Goal: Task Accomplishment & Management: Complete application form

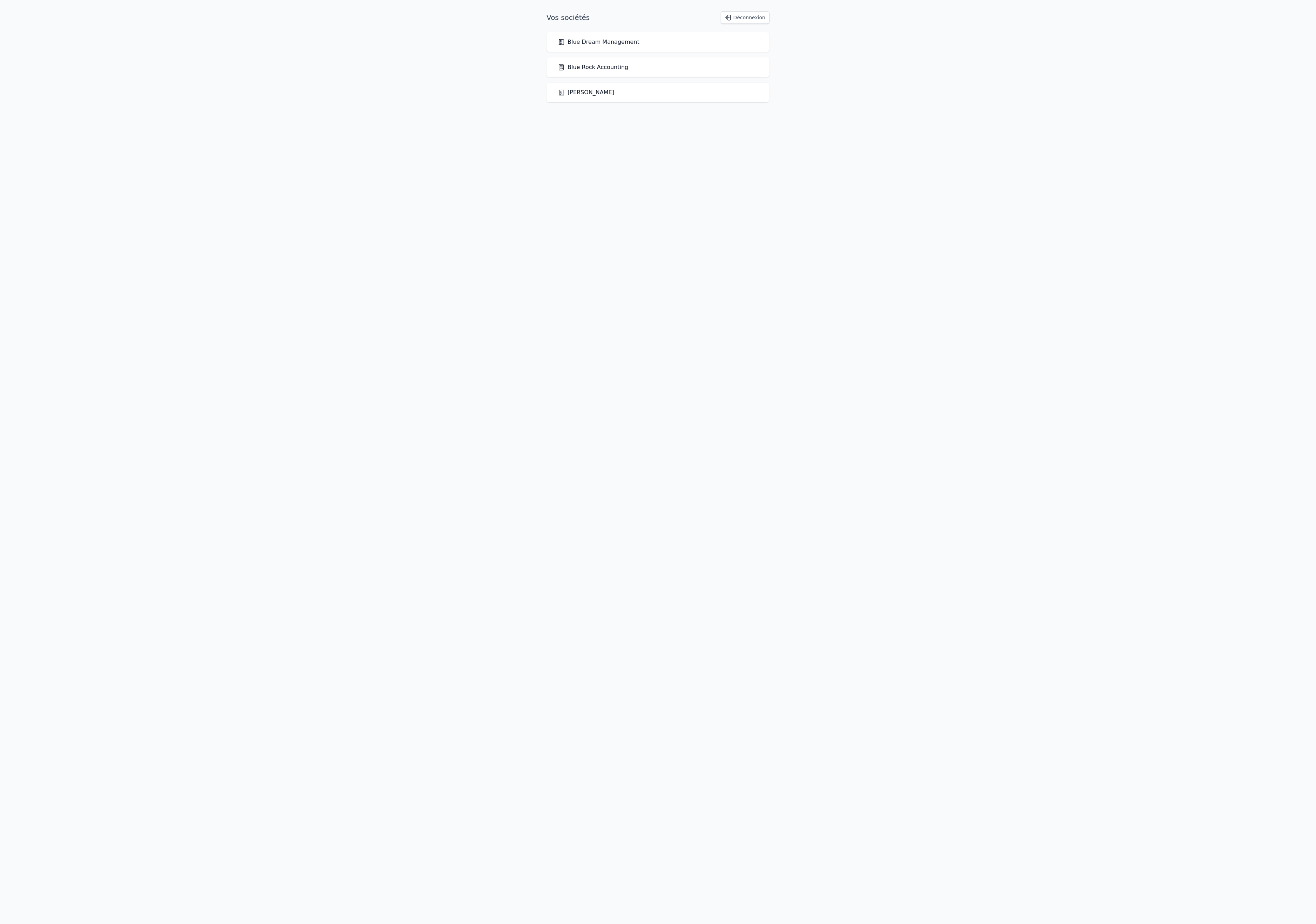
click at [628, 71] on link "Blue Rock Accounting" at bounding box center [593, 67] width 70 height 8
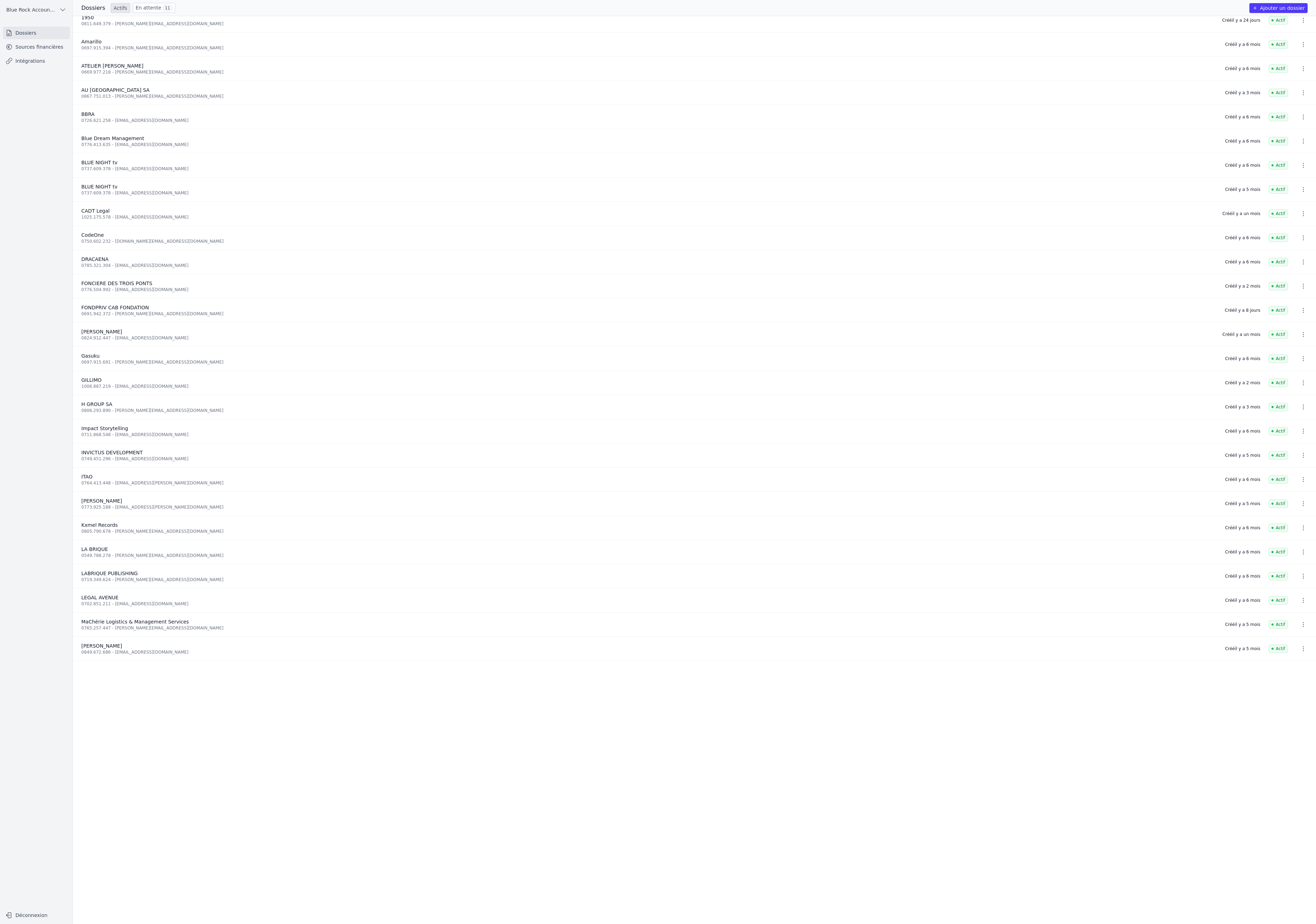
scroll to position [61, 0]
click at [199, 215] on div "0785.321.304 - [EMAIL_ADDRESS][DOMAIN_NAME]" at bounding box center [649, 212] width 1135 height 5
click at [58, 53] on link "Sources financières" at bounding box center [36, 47] width 67 height 13
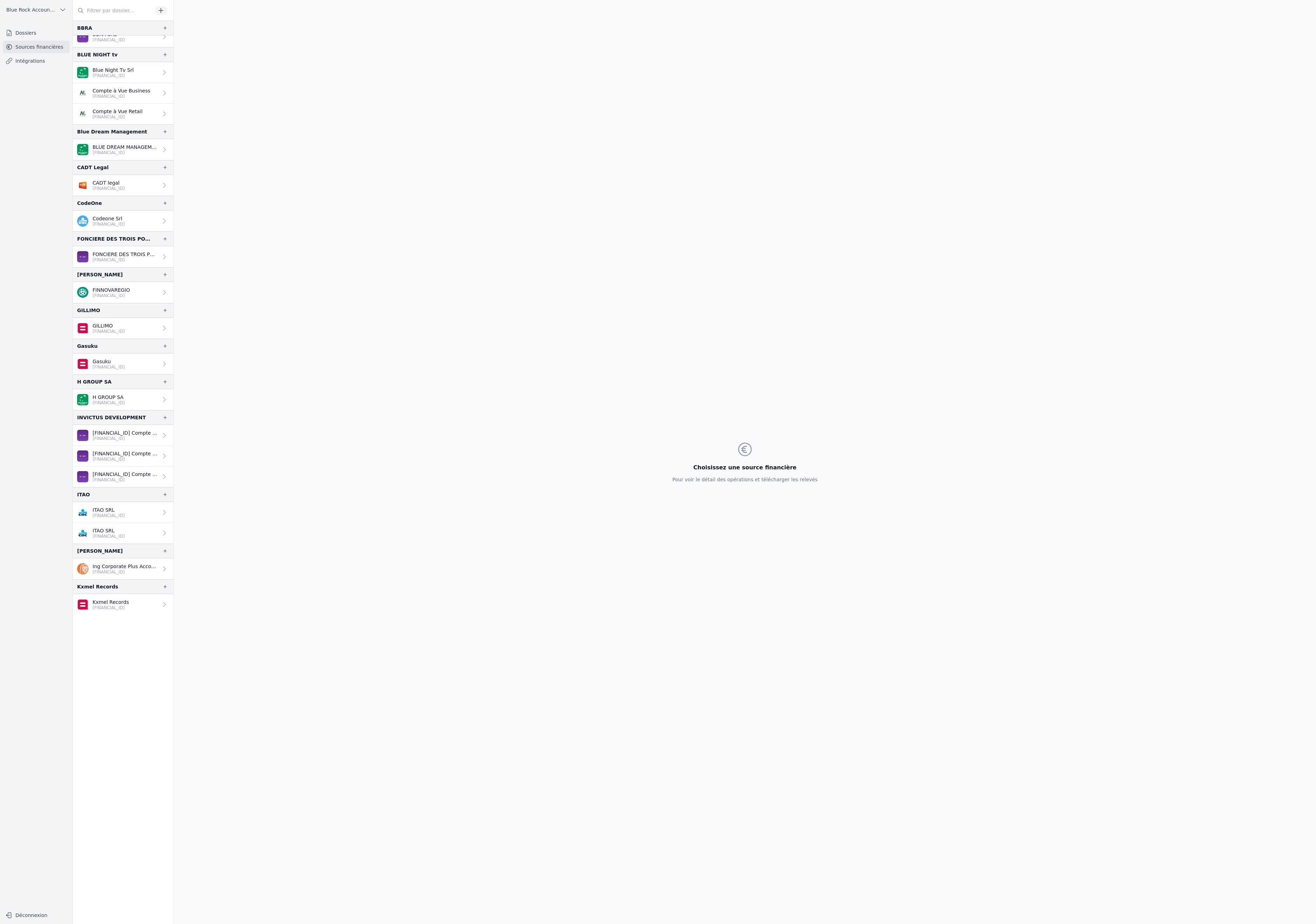
scroll to position [178, 0]
click at [57, 39] on link "Dossiers" at bounding box center [36, 33] width 67 height 13
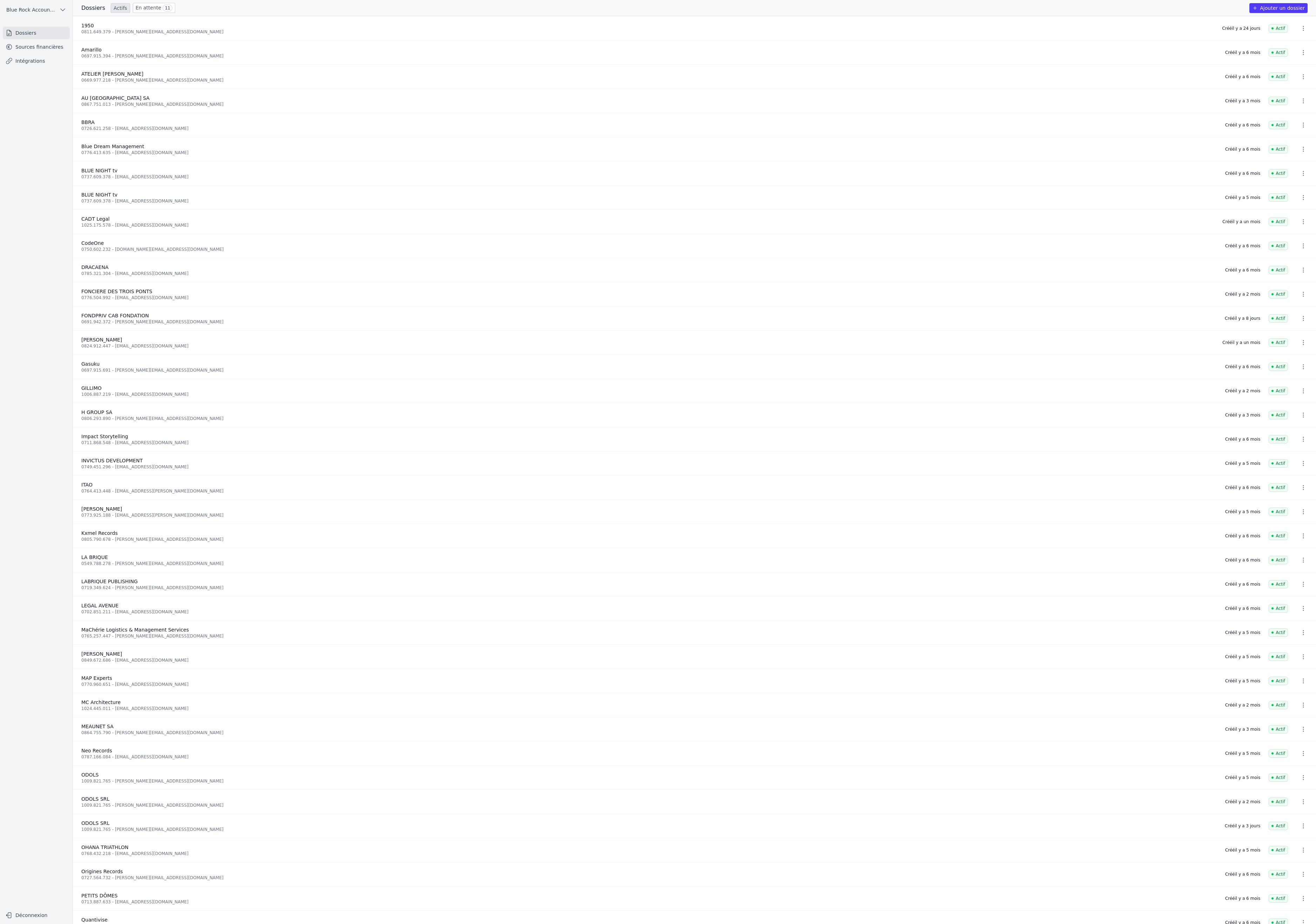
click at [1300, 274] on icon "button" at bounding box center [1303, 270] width 7 height 7
click at [455, 404] on div at bounding box center [658, 462] width 1316 height 924
click at [61, 53] on link "Sources financières" at bounding box center [36, 47] width 67 height 13
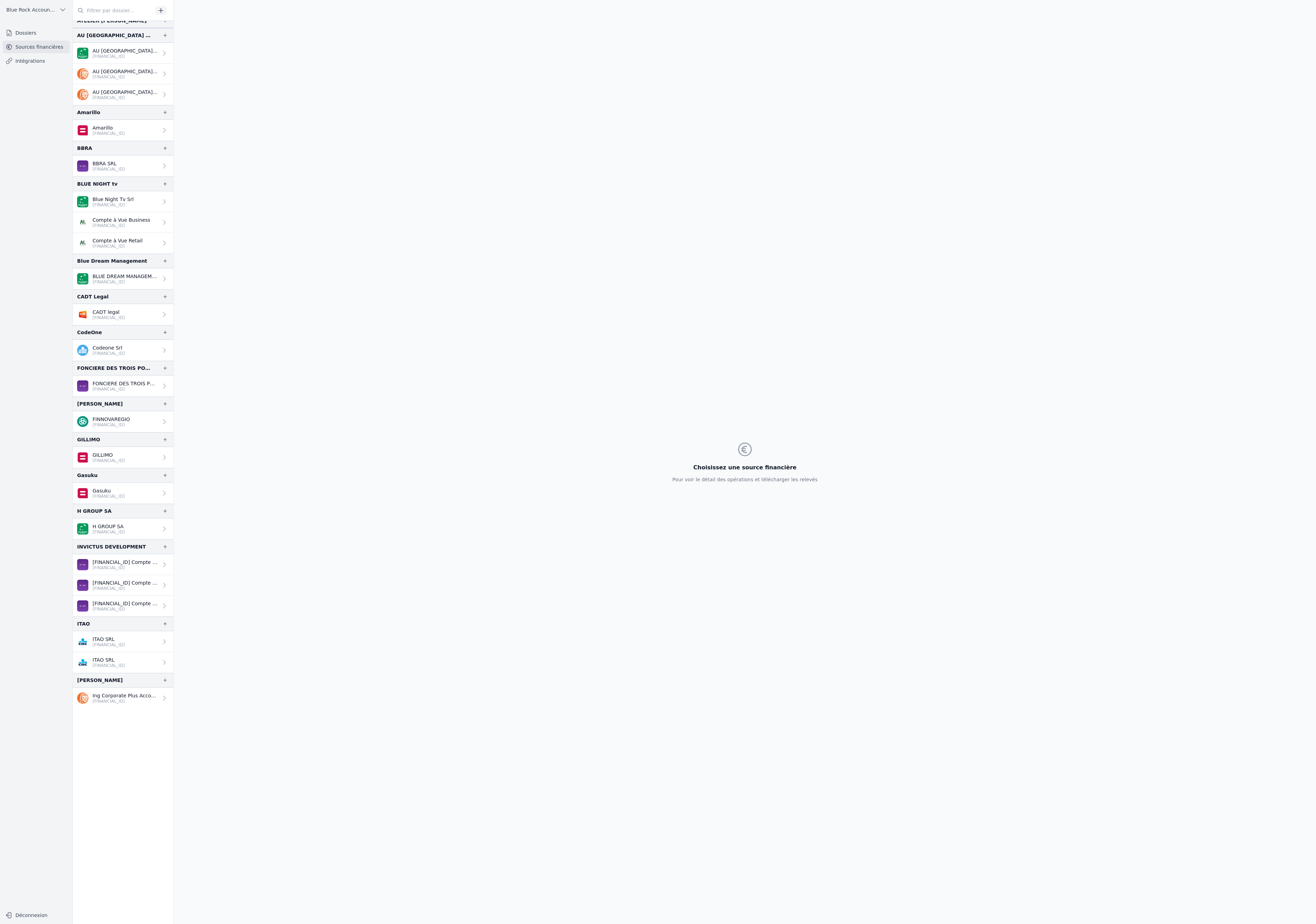
scroll to position [78, 0]
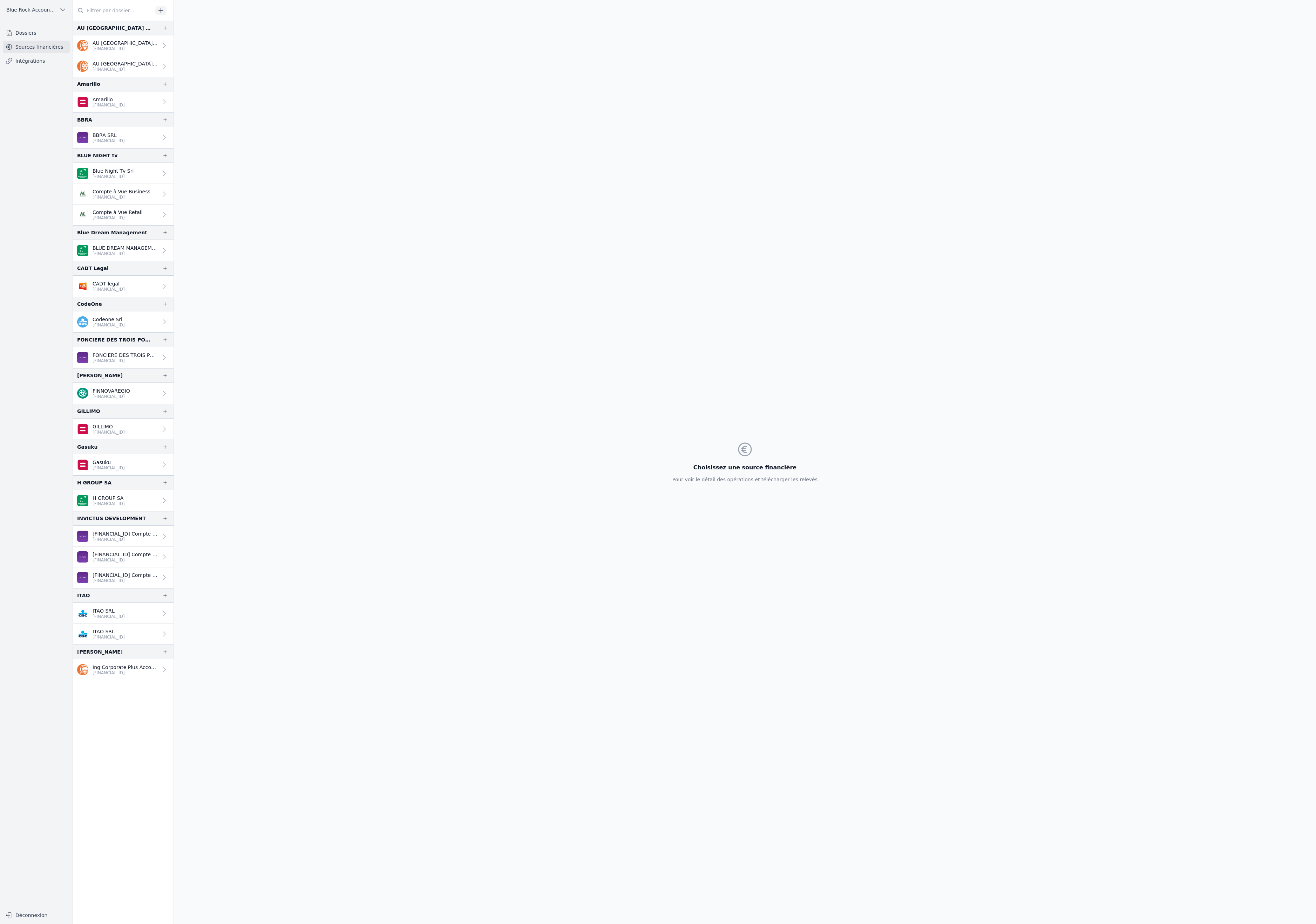
click at [64, 39] on link "Dossiers" at bounding box center [36, 33] width 67 height 13
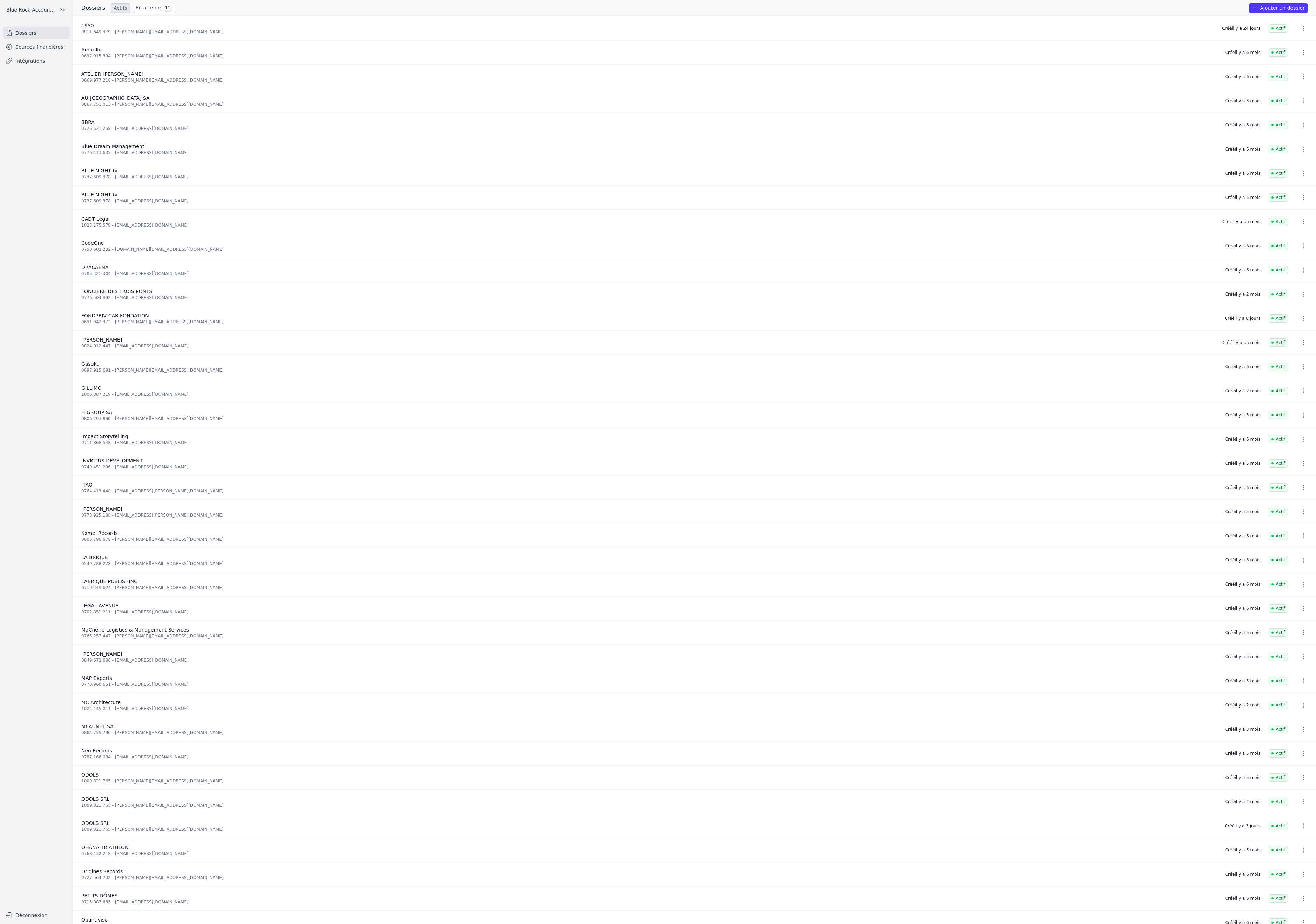
click at [1300, 274] on icon "button" at bounding box center [1303, 270] width 7 height 7
click at [1272, 422] on button "Supprimer" at bounding box center [1268, 421] width 44 height 14
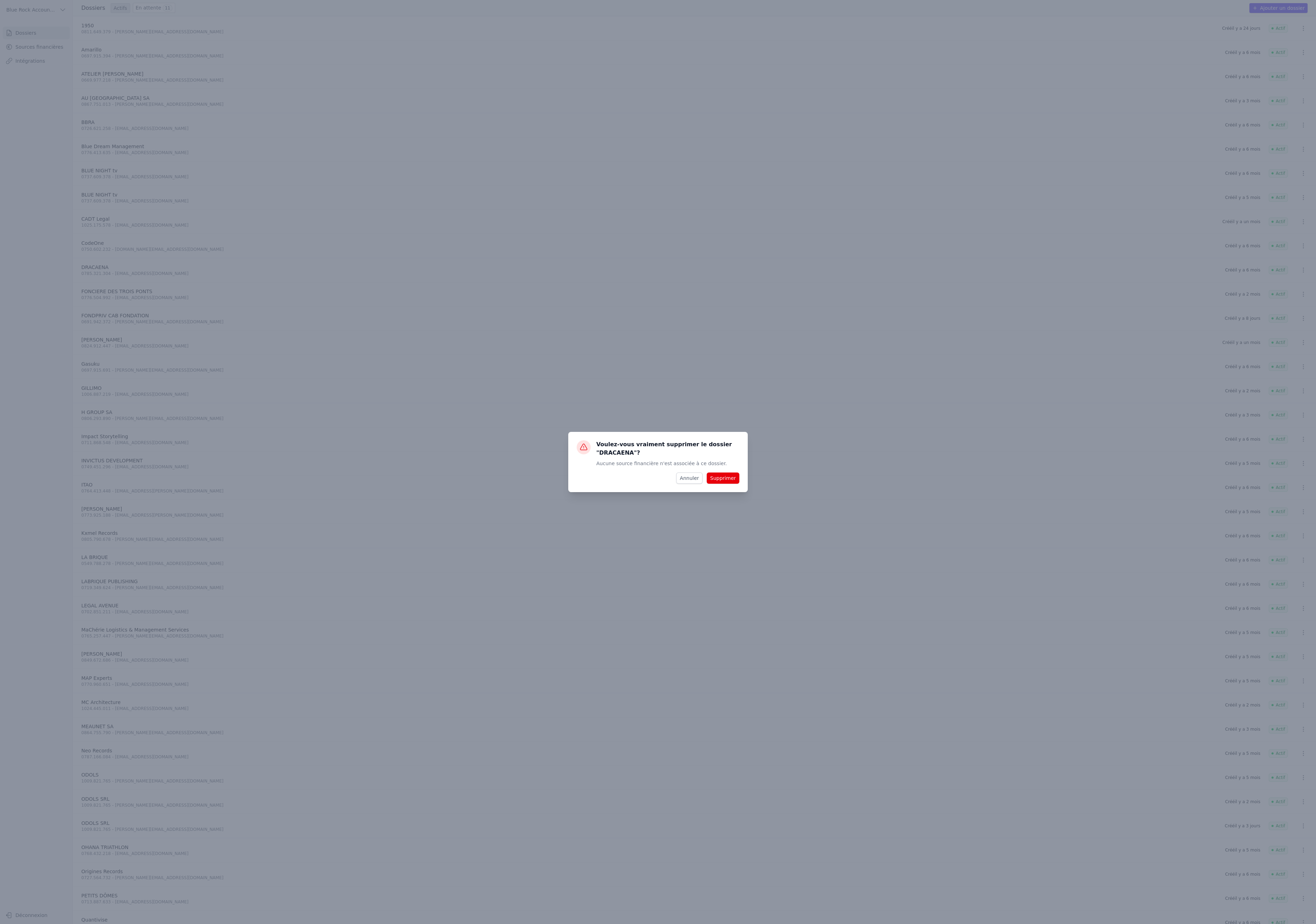
click at [740, 484] on button "Supprimer" at bounding box center [723, 478] width 33 height 12
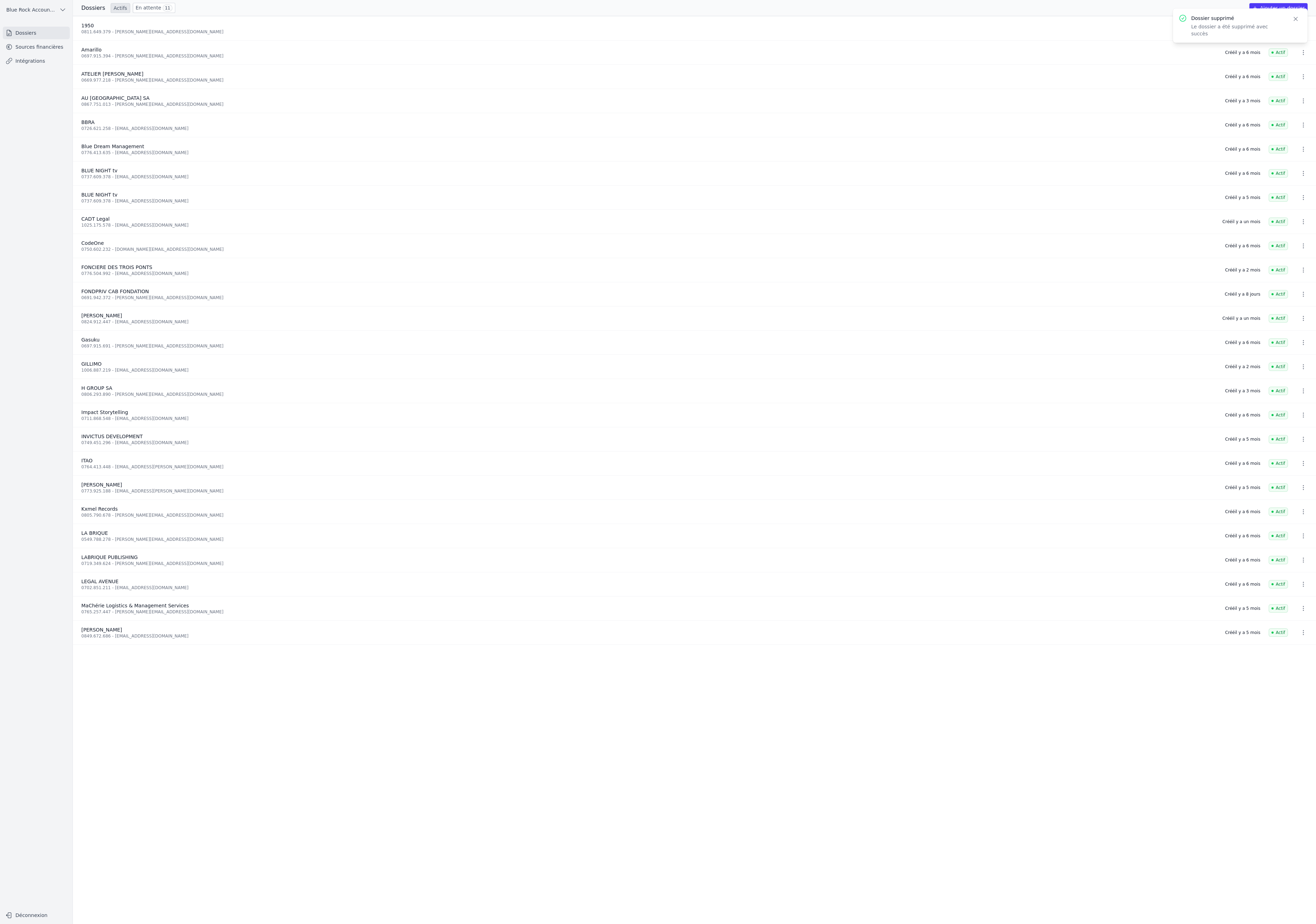
click at [1292, 22] on icon "button" at bounding box center [1295, 19] width 7 height 7
click at [1284, 13] on button "Ajouter un dossier" at bounding box center [1278, 8] width 58 height 10
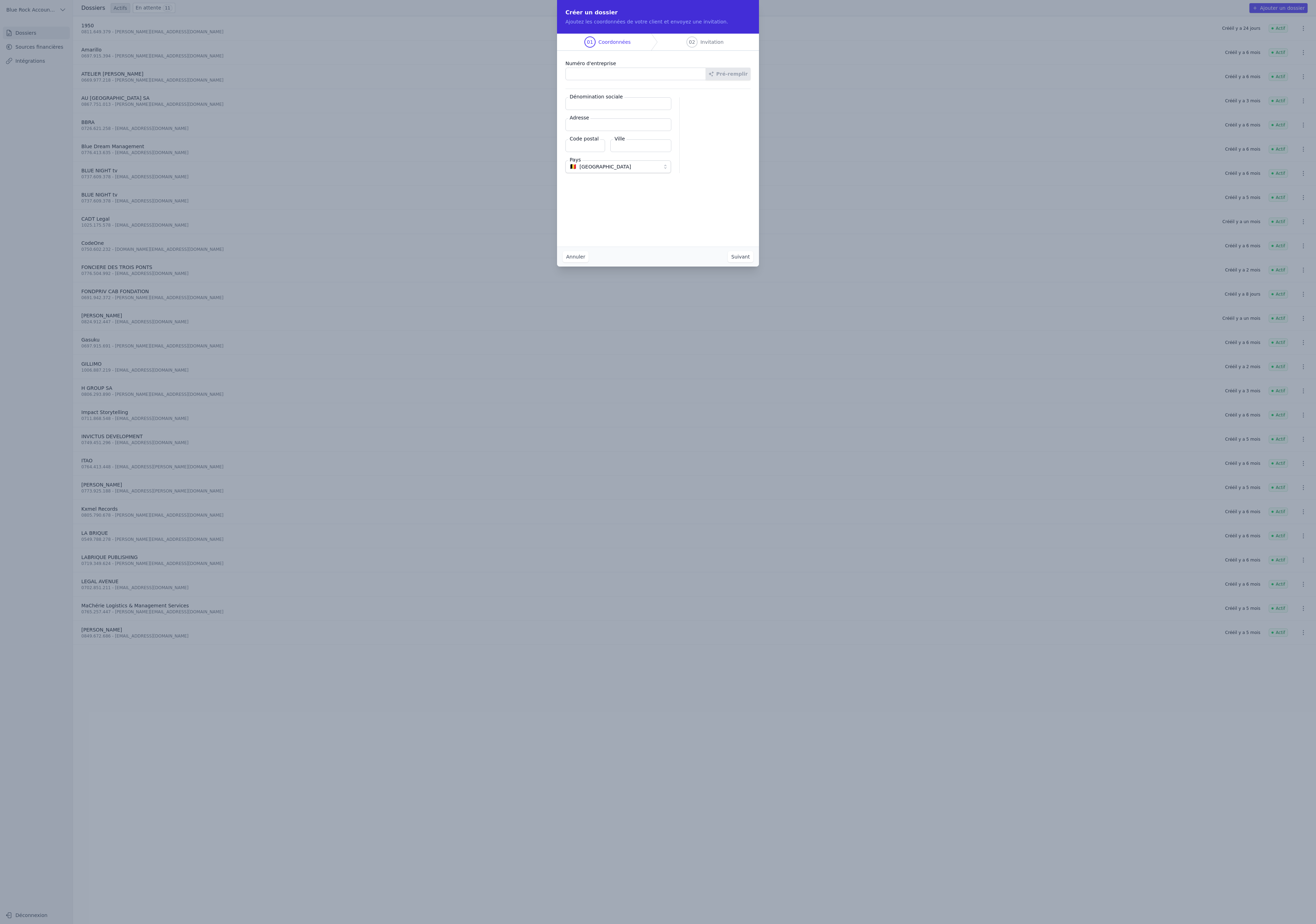
paste input "0785.321.304"
type input "0785.321.304"
click at [750, 80] on button "Pré-remplir" at bounding box center [728, 74] width 45 height 13
click at [591, 110] on input "Dénomination sociale" at bounding box center [618, 104] width 106 height 13
type input "Dracaena"
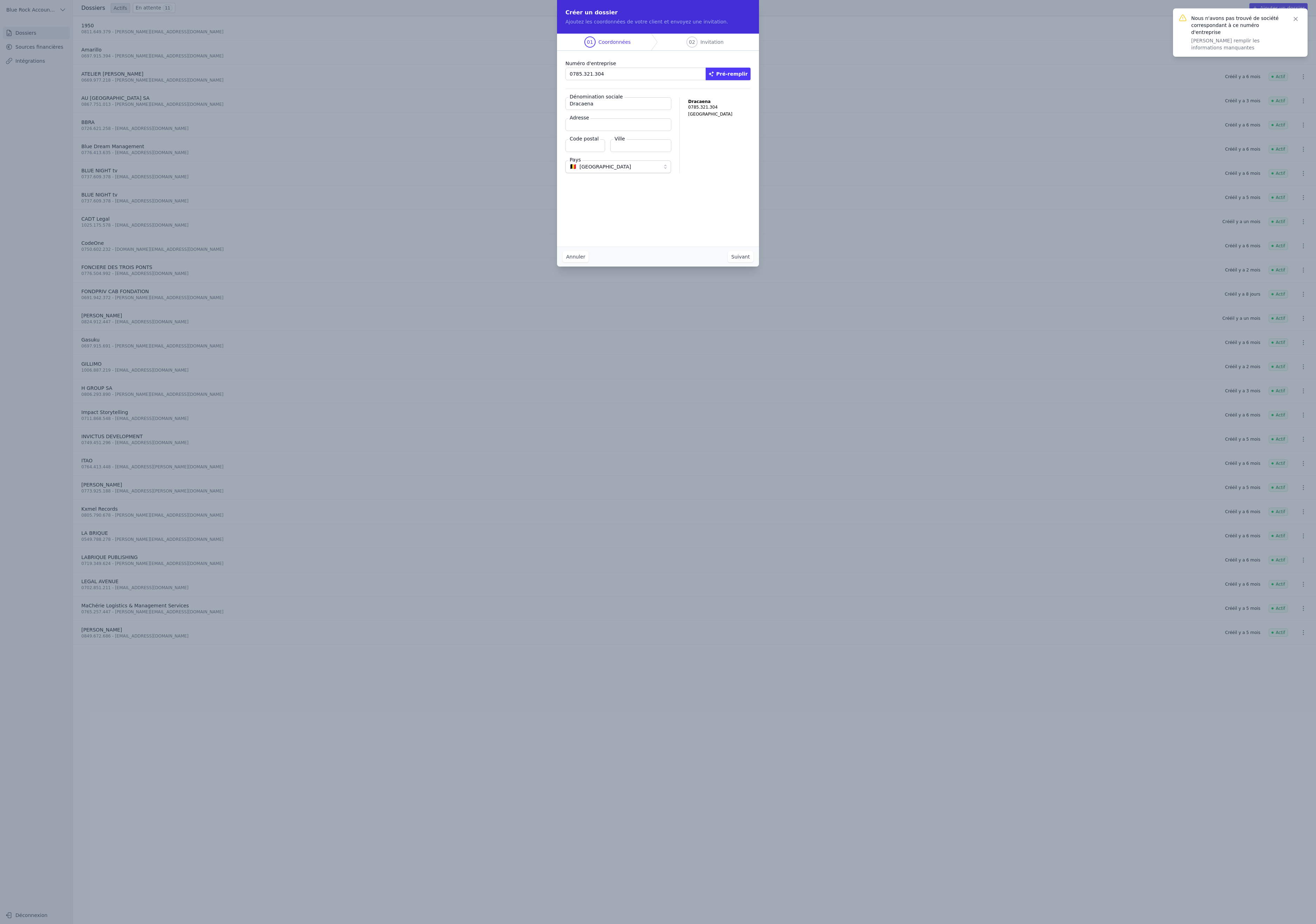
click at [584, 131] on input "Adresse" at bounding box center [618, 124] width 106 height 13
paste input "Chaussée de La Hulpe 150"
type input "Chaussée de La Hulpe 150"
click at [571, 152] on input "Code postal" at bounding box center [585, 145] width 39 height 13
type input "1170"
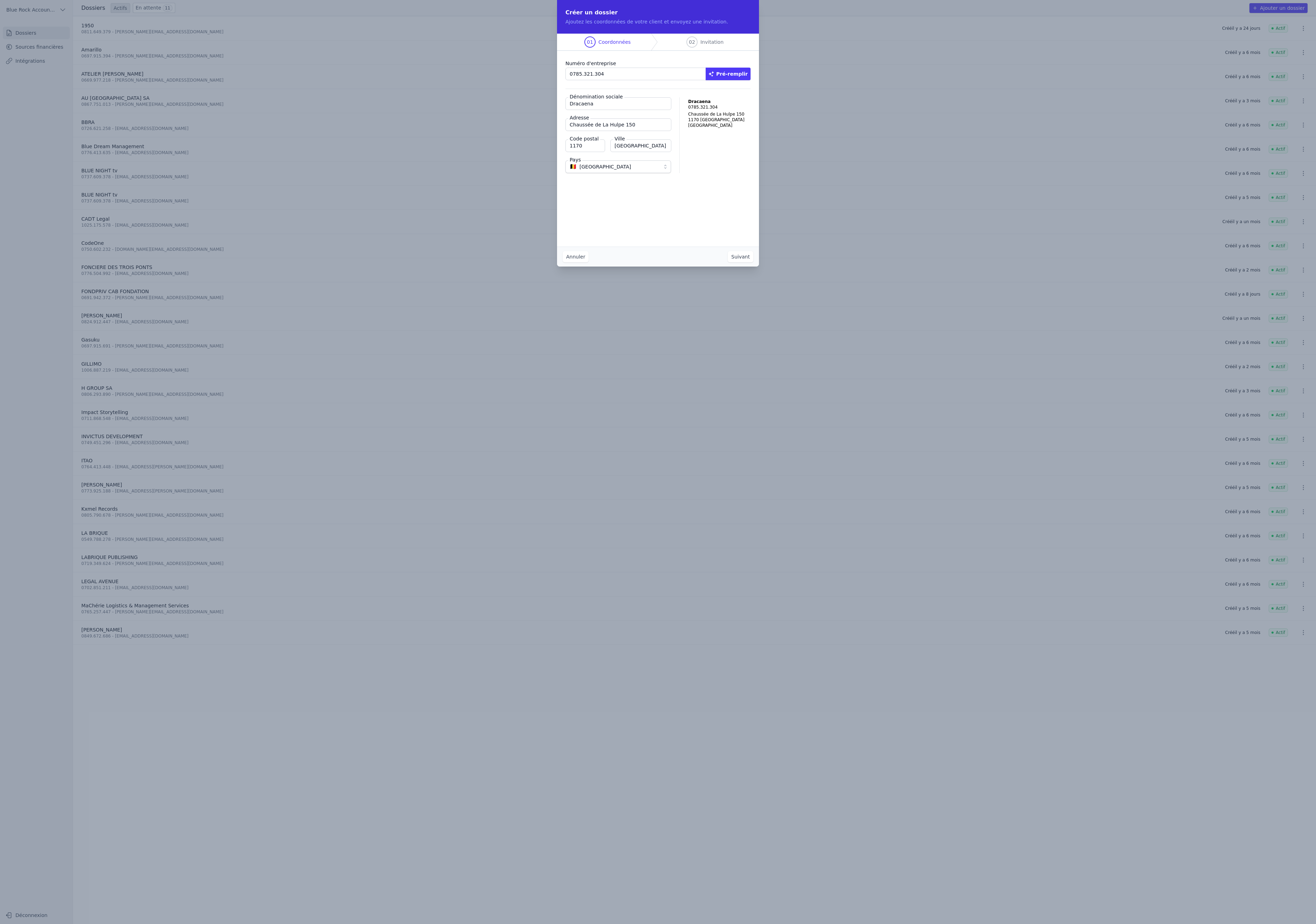
type input "[GEOGRAPHIC_DATA]"
click at [753, 262] on button "Suivant" at bounding box center [740, 257] width 25 height 12
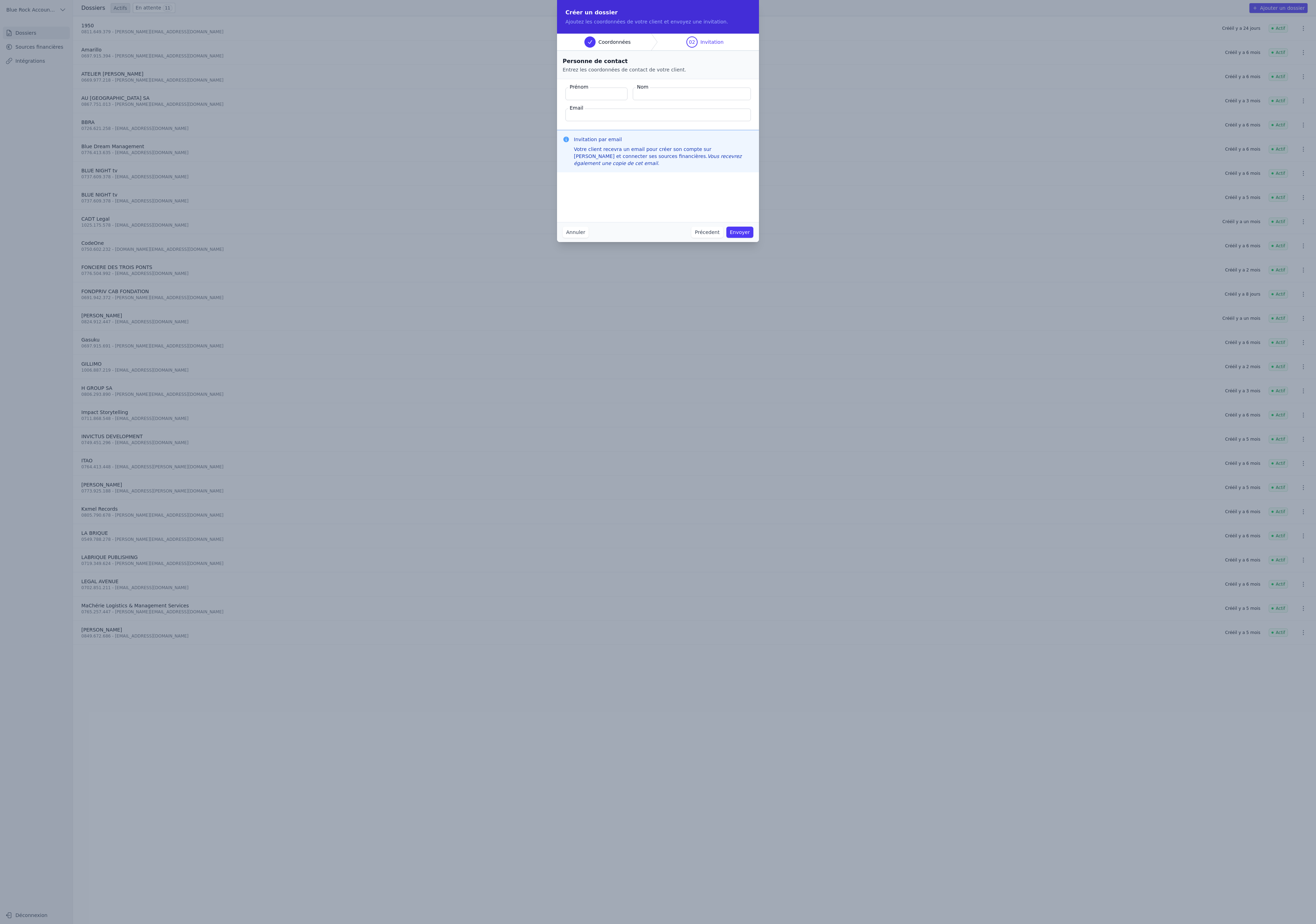
click at [574, 100] on input "Prénom" at bounding box center [596, 94] width 62 height 13
type input "[PERSON_NAME]"
click at [630, 121] on input "Email" at bounding box center [658, 115] width 185 height 13
paste input "[EMAIL_ADDRESS][DOMAIN_NAME]"
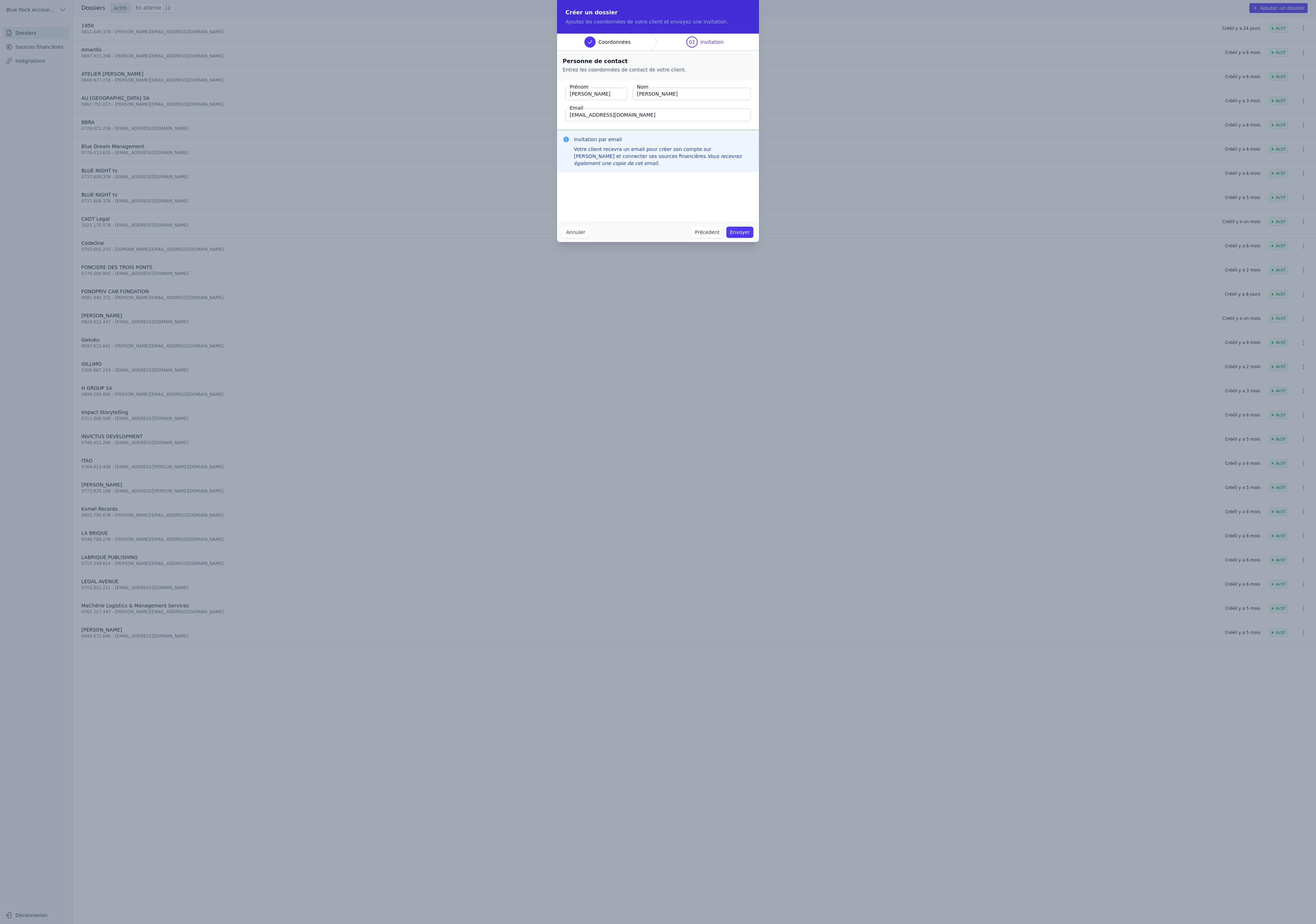
type input "[EMAIL_ADDRESS][DOMAIN_NAME]"
click at [753, 238] on button "Envoyer" at bounding box center [740, 232] width 27 height 12
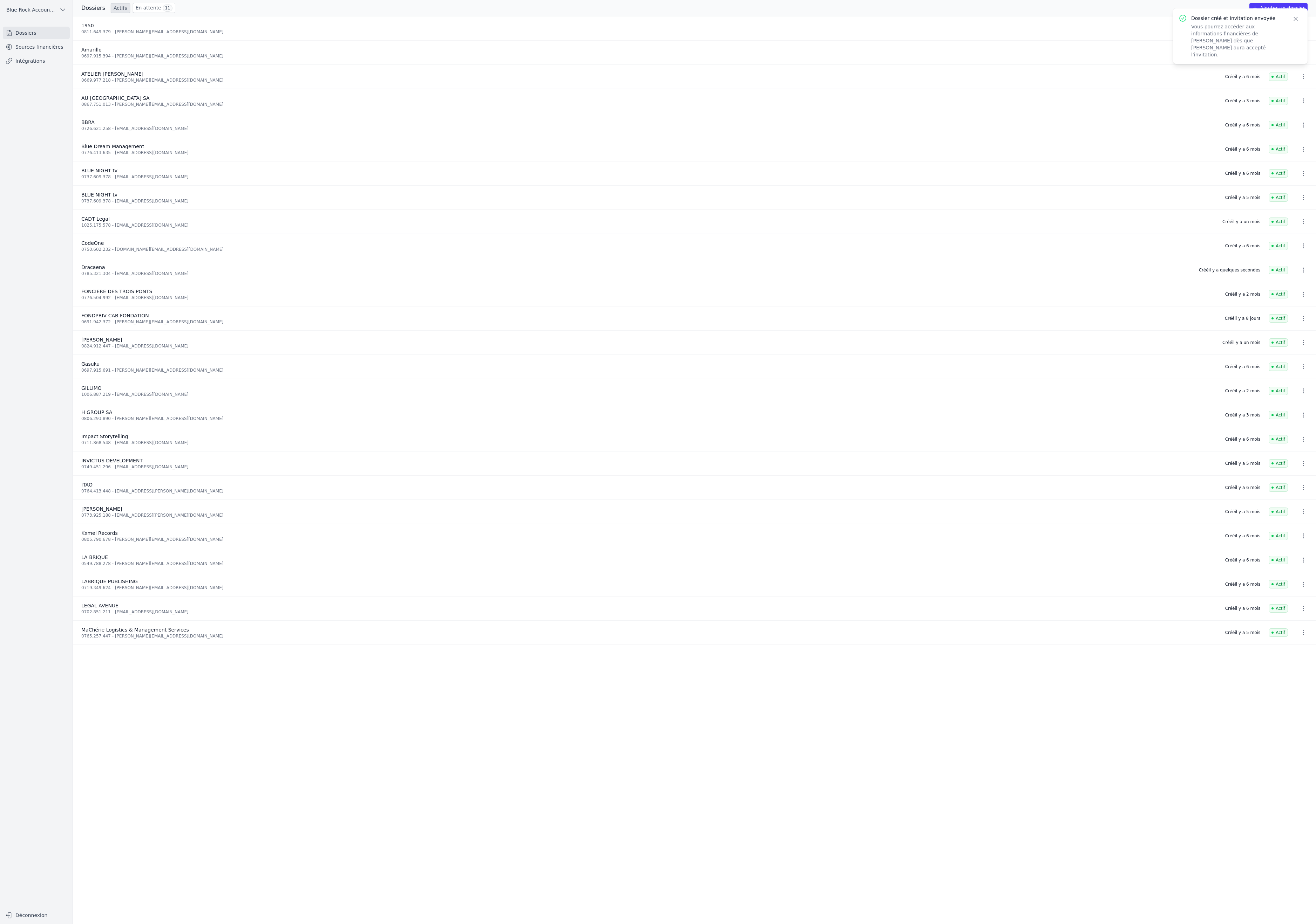
click at [55, 39] on link "Dossiers" at bounding box center [36, 33] width 67 height 13
click at [38, 39] on link "Dossiers" at bounding box center [36, 33] width 67 height 13
click at [44, 53] on link "Sources financières" at bounding box center [36, 47] width 67 height 13
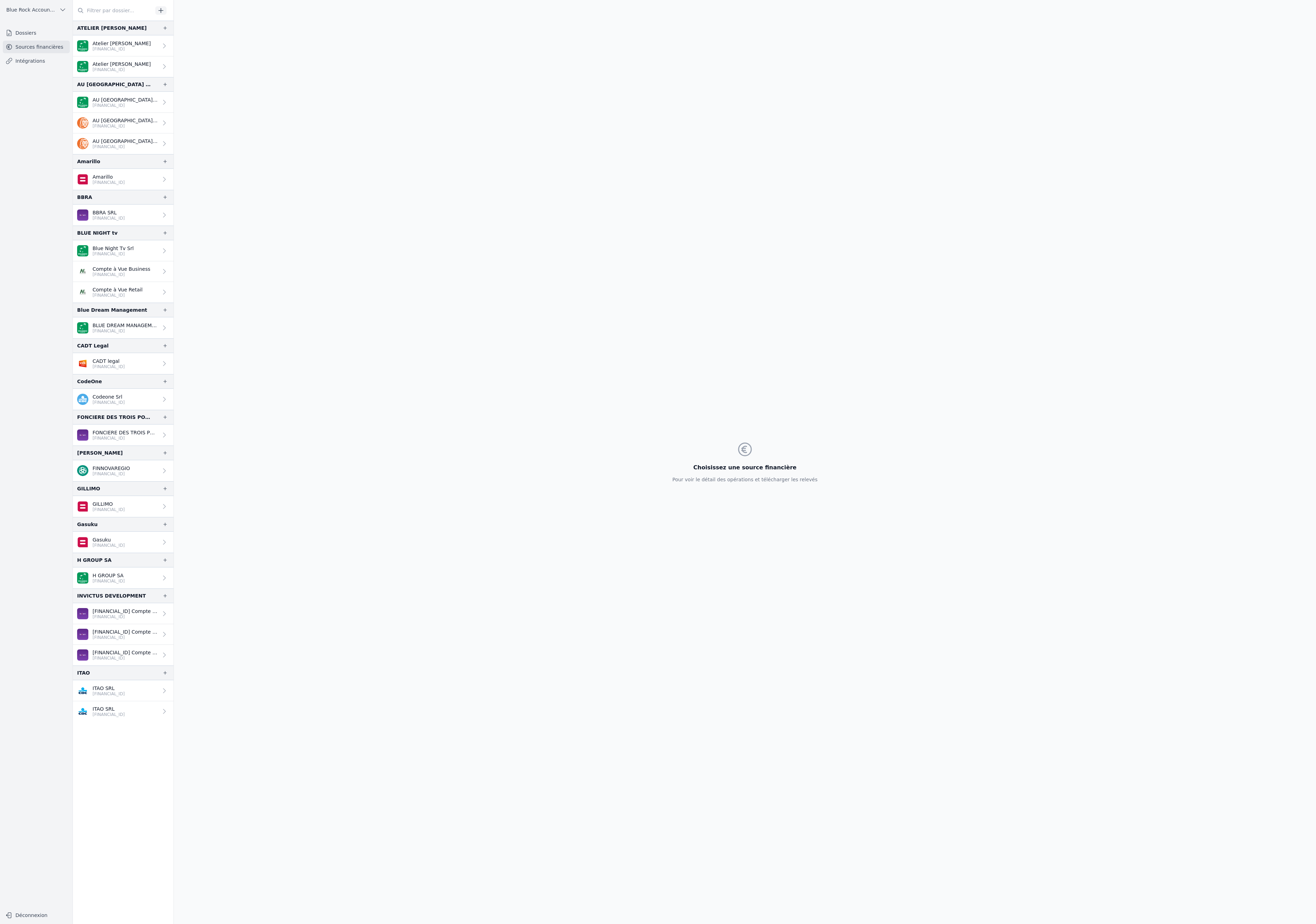
click at [65, 39] on link "Dossiers" at bounding box center [36, 33] width 67 height 13
click at [57, 37] on div "Blue Rock Accounting Dossiers Sources financières Intégrations Déconnexion" at bounding box center [36, 462] width 73 height 924
click at [48, 39] on link "Dossiers" at bounding box center [36, 33] width 67 height 13
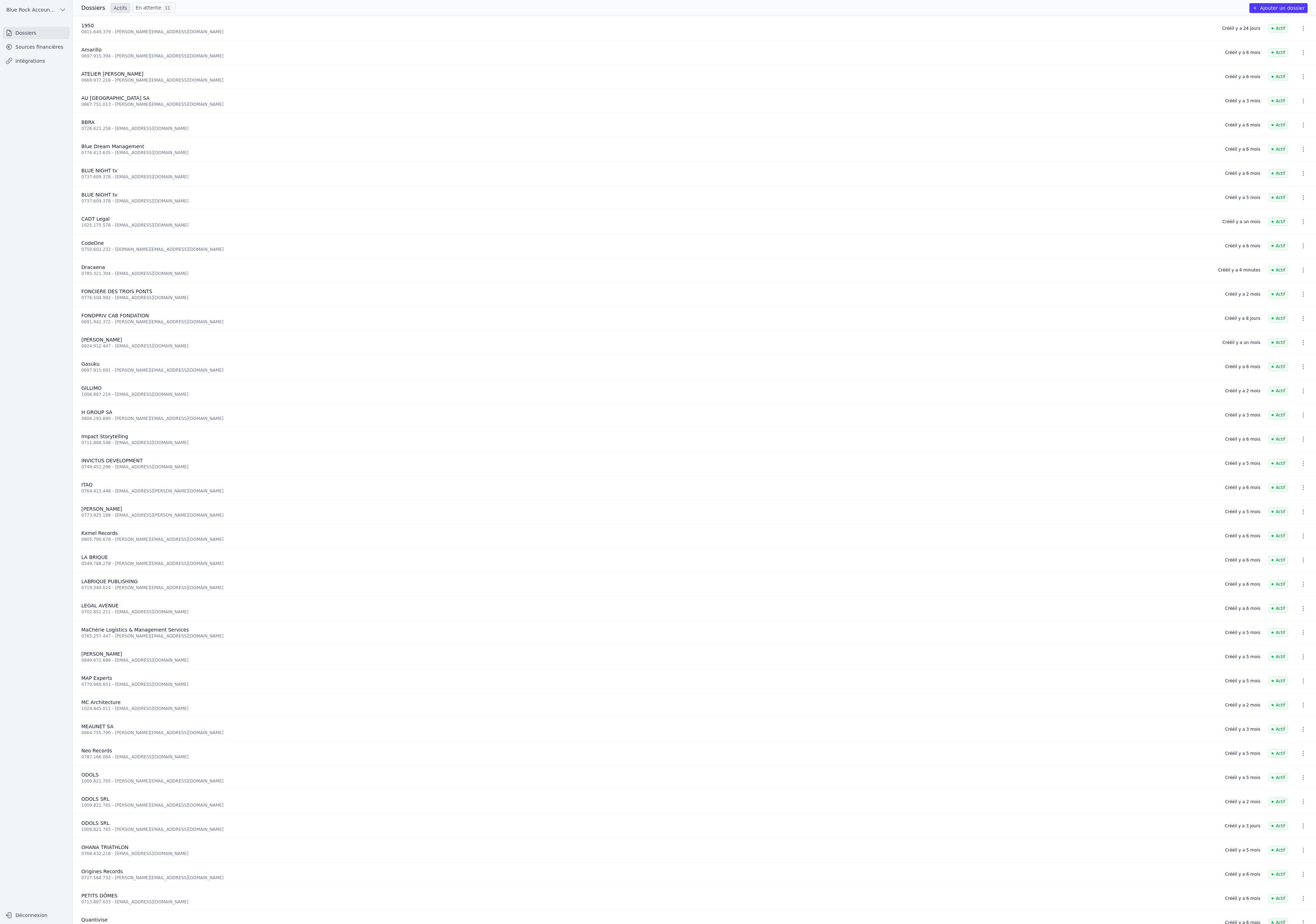
click at [232, 276] on div "0785.321.304 - [EMAIL_ADDRESS][DOMAIN_NAME]" at bounding box center [645, 273] width 1128 height 5
click at [1300, 276] on button "button" at bounding box center [1303, 270] width 14 height 12
click at [1300, 403] on div at bounding box center [658, 462] width 1316 height 924
